Goal: Find specific page/section: Find specific page/section

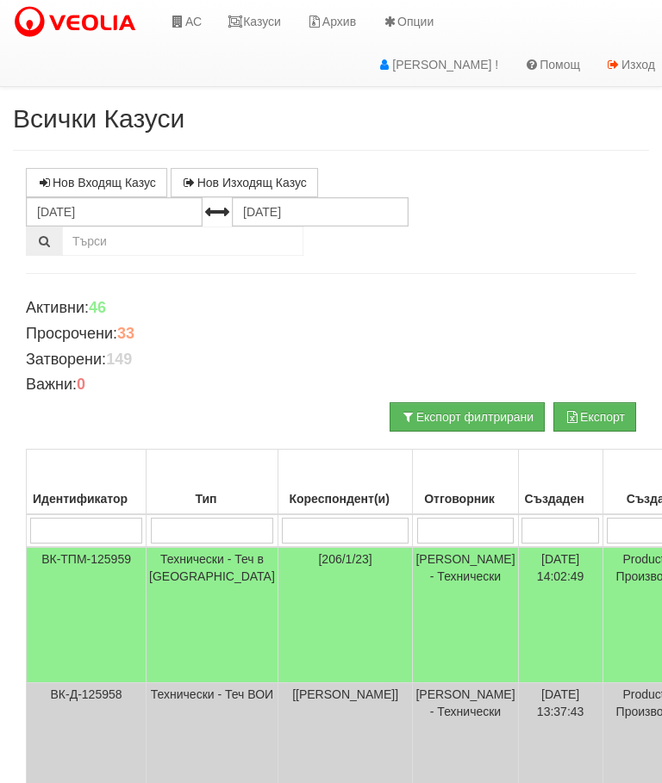
scroll to position [-1, 0]
click at [265, 16] on link "Казуси" at bounding box center [254, 21] width 79 height 43
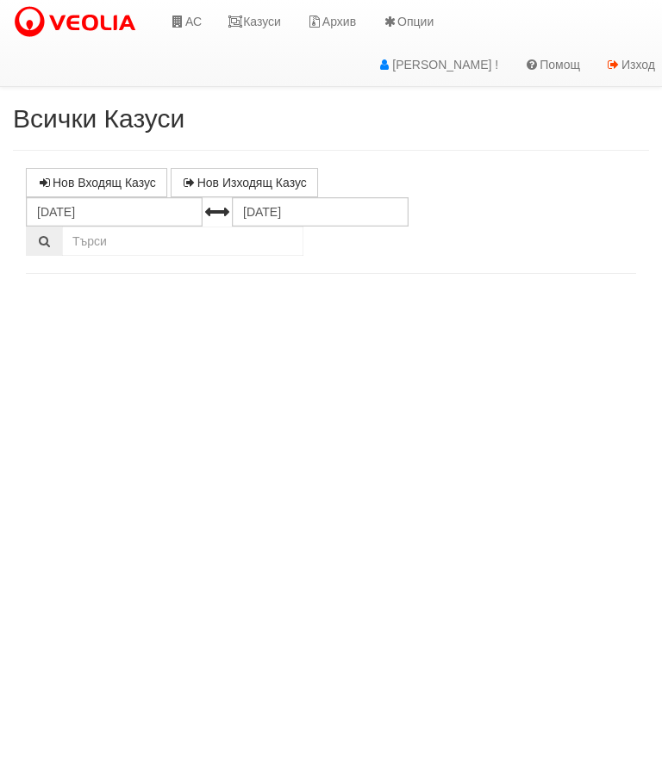
select select "10"
select select "1"
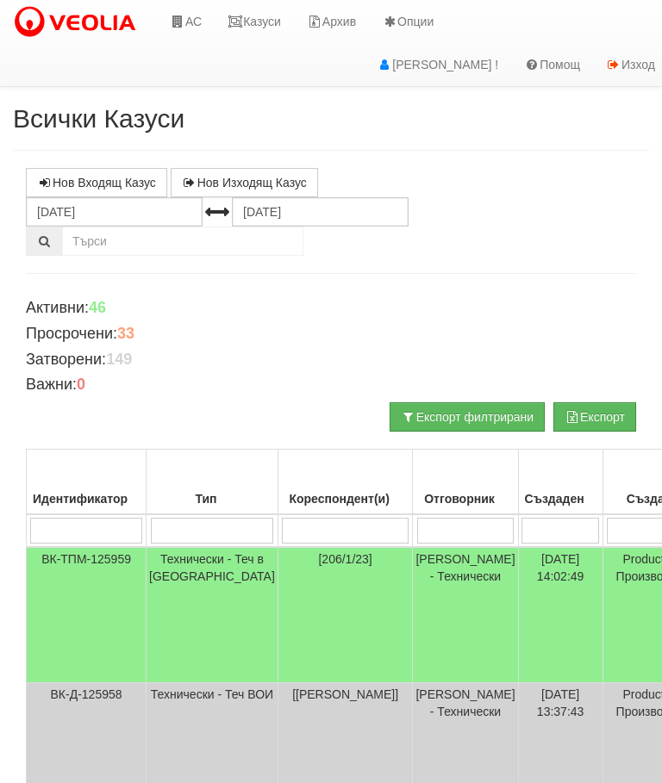
click at [264, 15] on link "Казуси" at bounding box center [254, 21] width 79 height 43
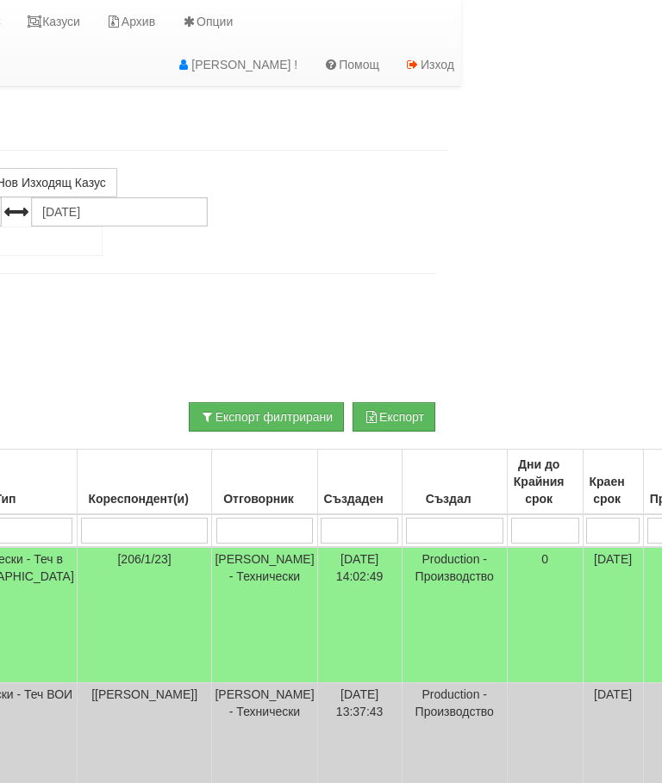
scroll to position [0, 192]
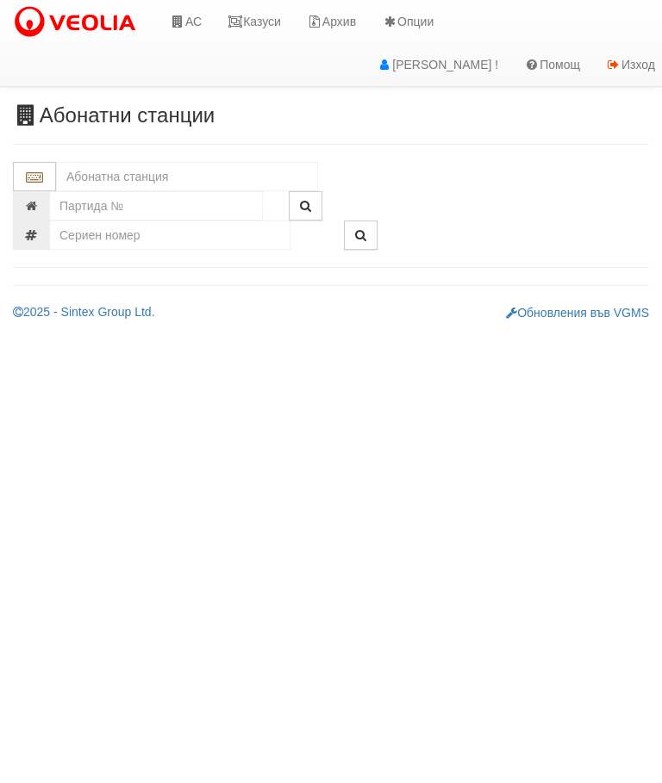
click at [265, 16] on link "Казуси" at bounding box center [254, 21] width 79 height 43
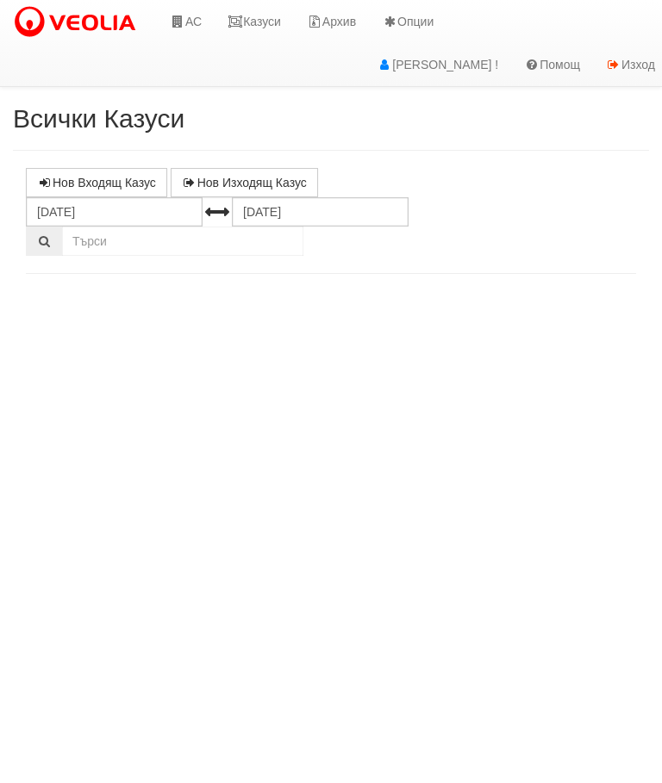
select select "10"
select select "1"
